Goal: Information Seeking & Learning: Check status

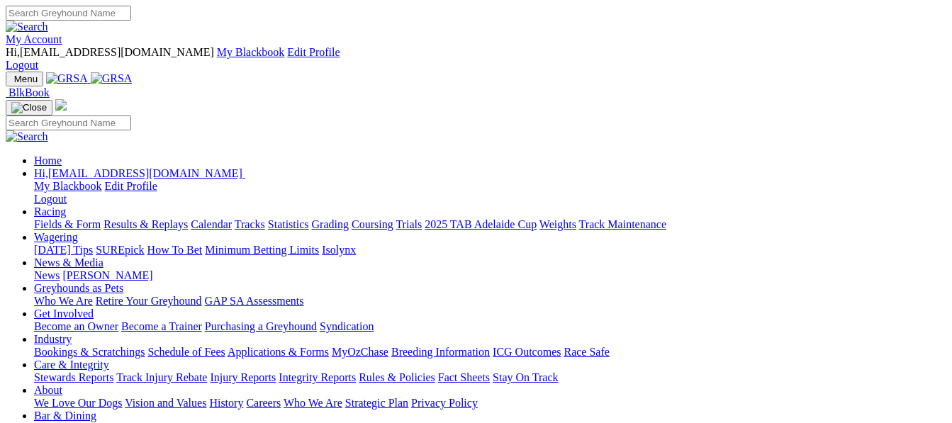
click at [188, 218] on link "Results & Replays" at bounding box center [145, 224] width 84 height 12
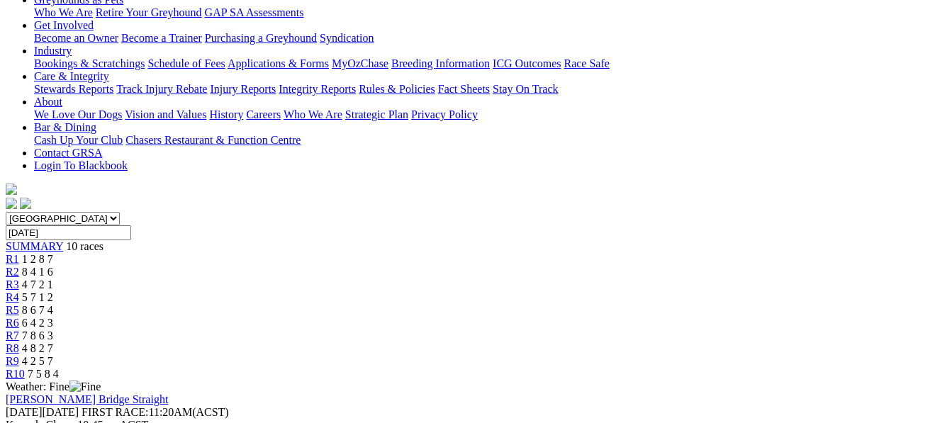
scroll to position [312, 0]
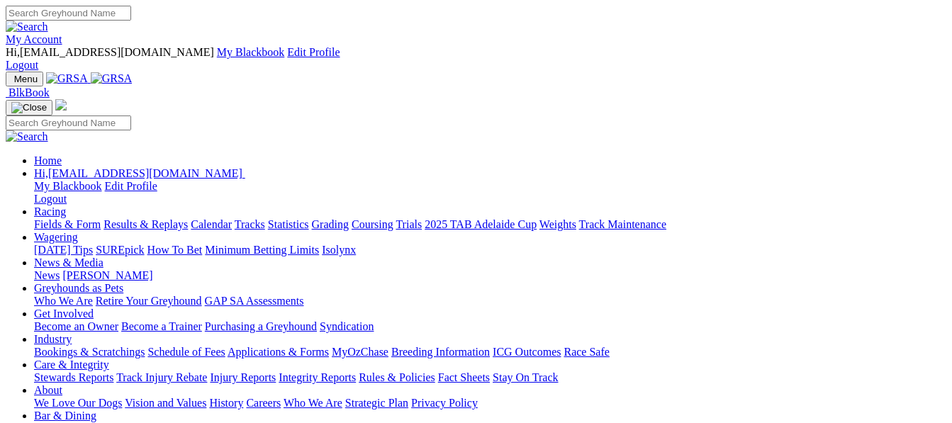
click at [188, 218] on link "Results & Replays" at bounding box center [145, 224] width 84 height 12
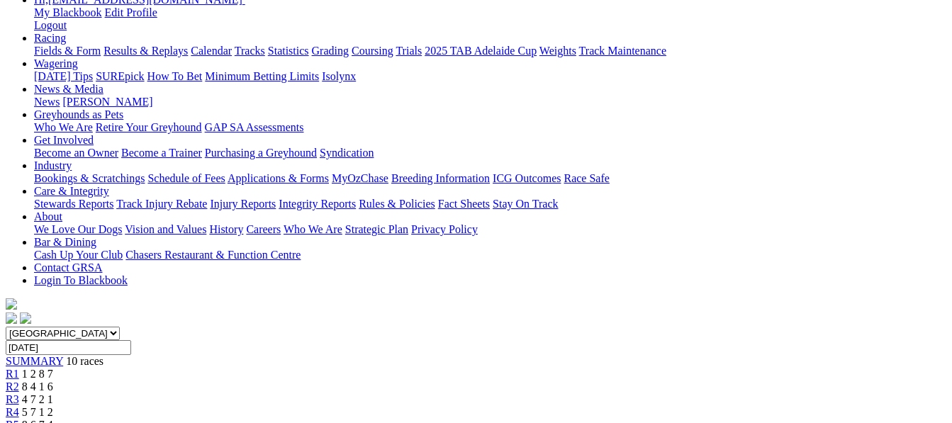
scroll to position [198, 0]
click at [53, 420] on span "8 6 7 4" at bounding box center [37, 426] width 31 height 12
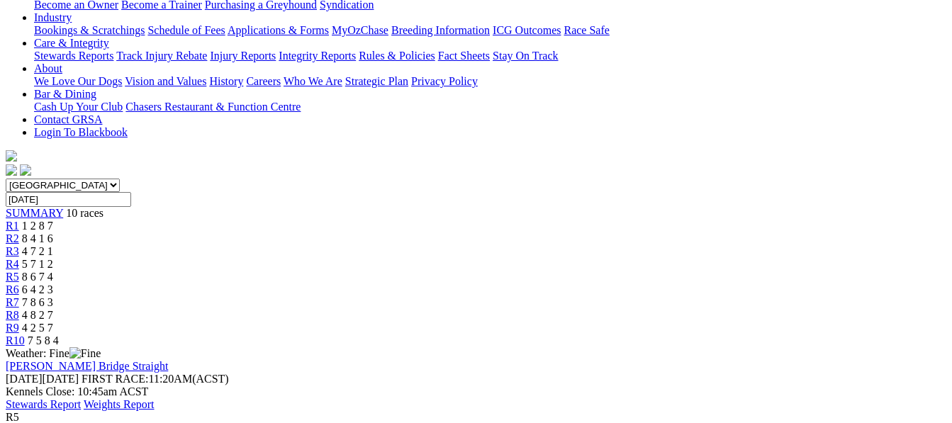
scroll to position [369, 0]
